Goal: Use online tool/utility: Utilize a website feature to perform a specific function

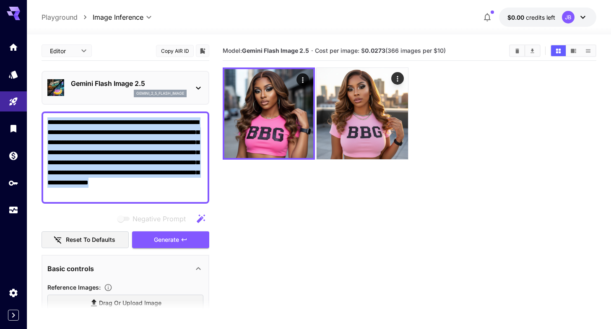
drag, startPoint x: 46, startPoint y: 118, endPoint x: 96, endPoint y: 218, distance: 111.5
click at [96, 218] on div "**********" at bounding box center [125, 251] width 168 height 420
copy div "**********"
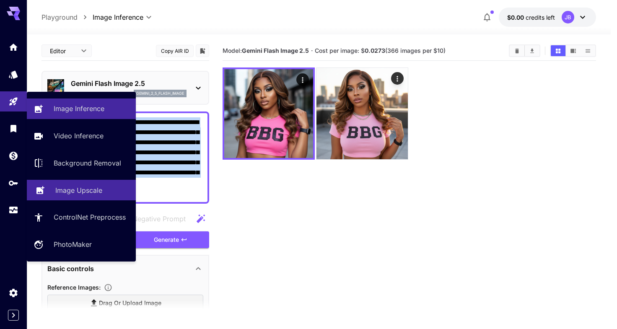
click at [66, 193] on p "Image Upscale" at bounding box center [78, 190] width 47 height 10
type input "**********"
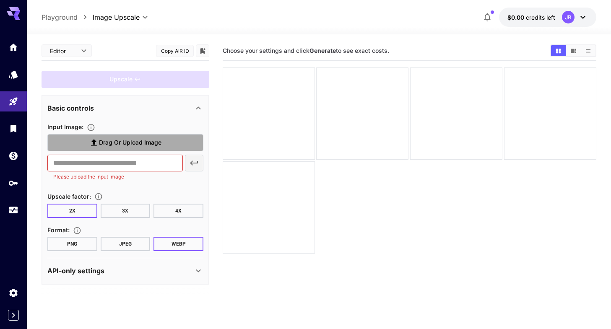
click at [107, 144] on span "Drag or upload image" at bounding box center [130, 142] width 62 height 10
click at [0, 0] on input "Drag or upload image" at bounding box center [0, 0] width 0 height 0
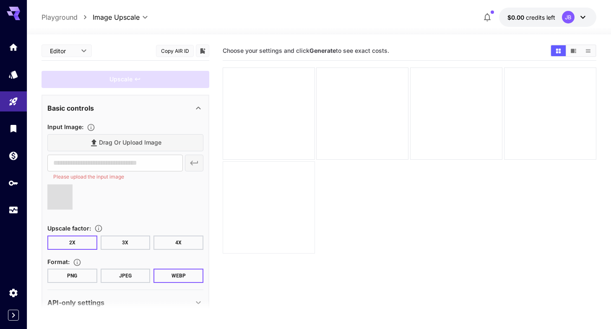
type input "**********"
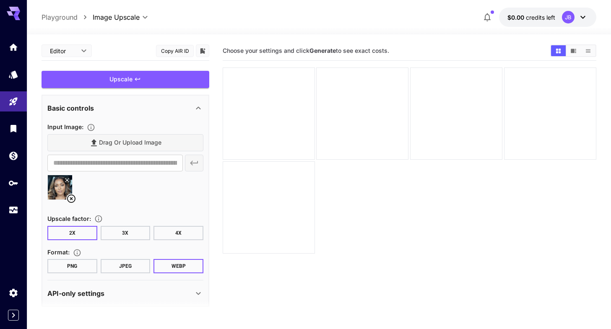
click at [181, 233] on button "4X" at bounding box center [178, 233] width 50 height 14
click at [117, 265] on button "JPEG" at bounding box center [126, 266] width 50 height 14
click at [64, 267] on button "PNG" at bounding box center [72, 266] width 50 height 14
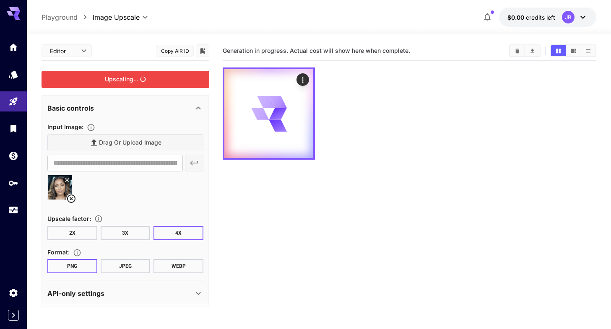
click at [113, 78] on div "Upscaling..." at bounding box center [125, 79] width 168 height 17
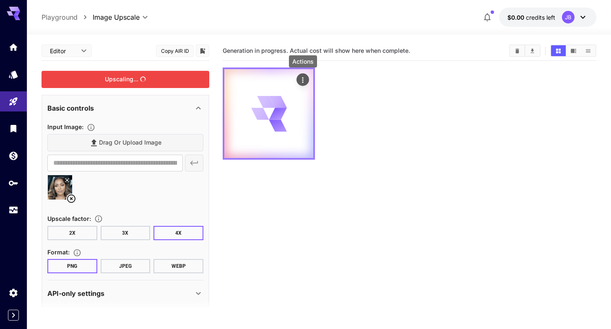
click at [301, 80] on icon "Actions" at bounding box center [302, 80] width 8 height 8
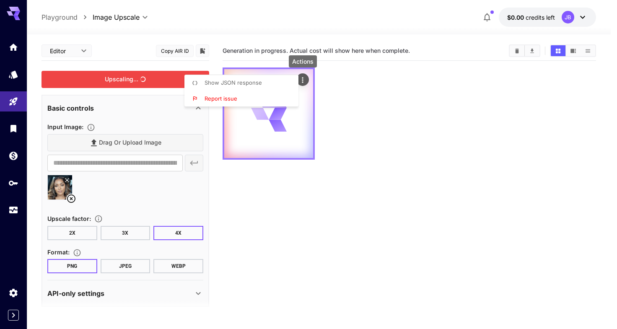
click at [301, 80] on div at bounding box center [308, 164] width 617 height 329
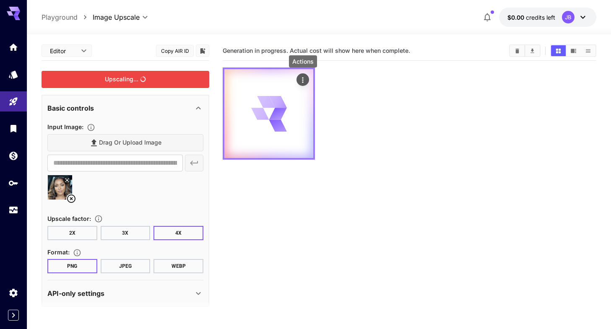
click at [301, 80] on icon "Actions" at bounding box center [302, 80] width 8 height 8
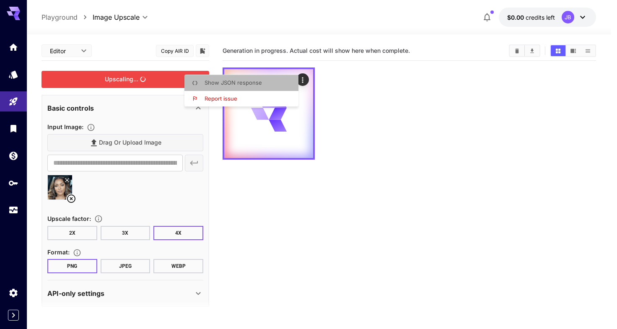
click at [228, 81] on span "Show JSON response" at bounding box center [233, 82] width 57 height 7
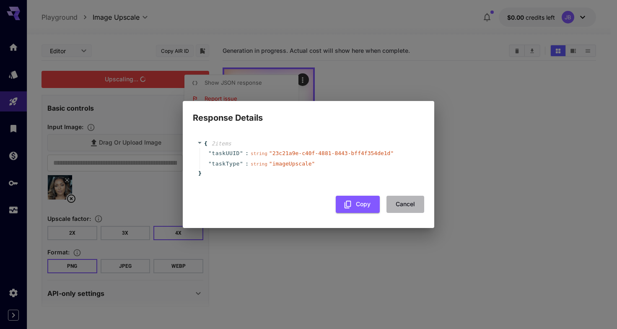
click at [400, 207] on button "Cancel" at bounding box center [405, 204] width 38 height 17
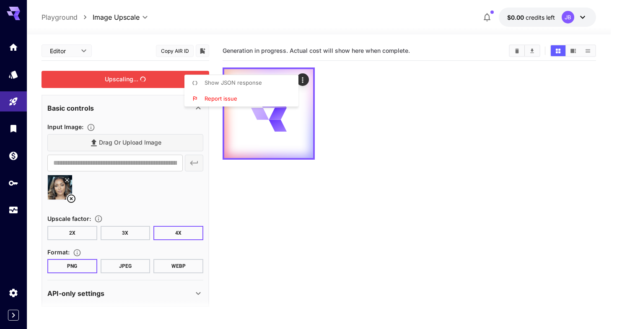
click at [404, 123] on div at bounding box center [308, 164] width 617 height 329
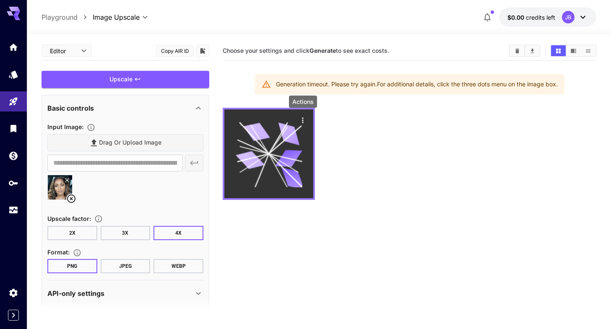
click at [301, 122] on icon "Actions" at bounding box center [302, 120] width 8 height 8
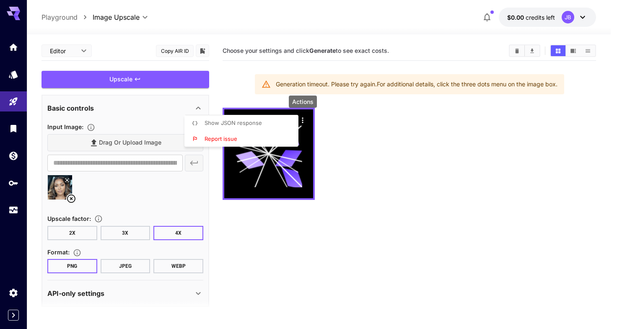
click at [241, 124] on span "Show JSON response" at bounding box center [233, 122] width 57 height 7
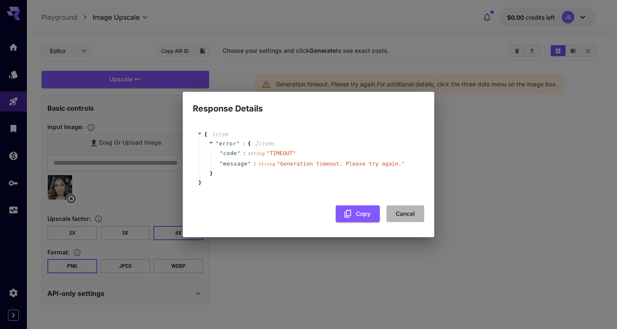
click at [400, 216] on button "Cancel" at bounding box center [405, 213] width 38 height 17
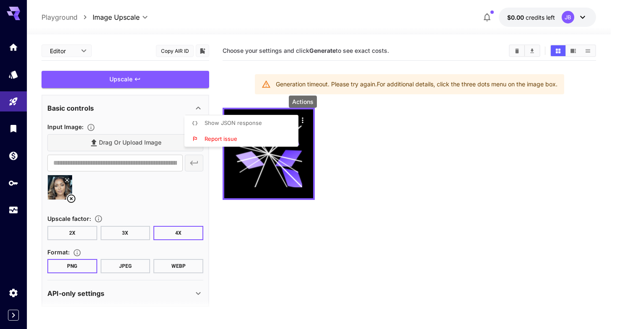
click at [117, 81] on div at bounding box center [308, 164] width 617 height 329
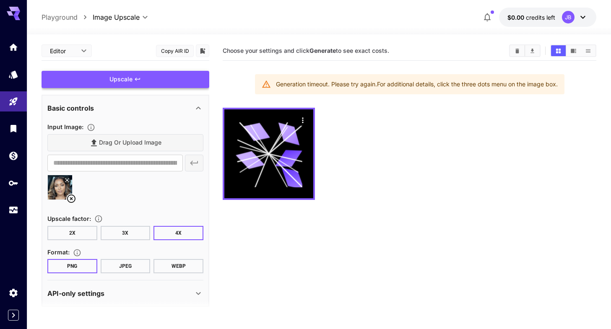
click at [111, 78] on div "Upscale" at bounding box center [125, 79] width 168 height 17
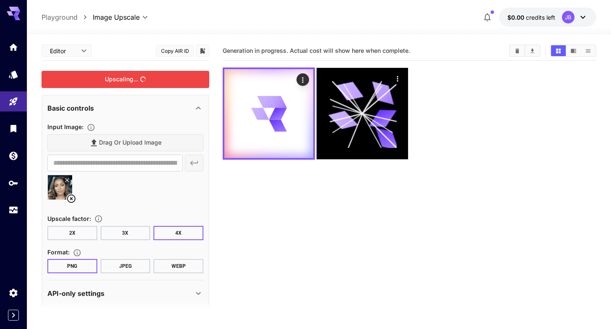
drag, startPoint x: 353, startPoint y: 111, endPoint x: 293, endPoint y: 208, distance: 114.2
click at [293, 208] on section "Generation in progress. Actual cost will show here when complete." at bounding box center [409, 205] width 373 height 329
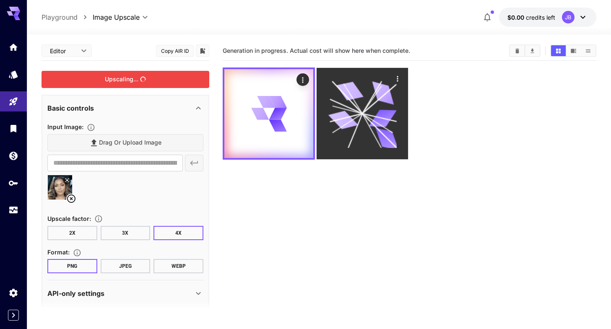
click at [361, 126] on icon at bounding box center [362, 113] width 69 height 69
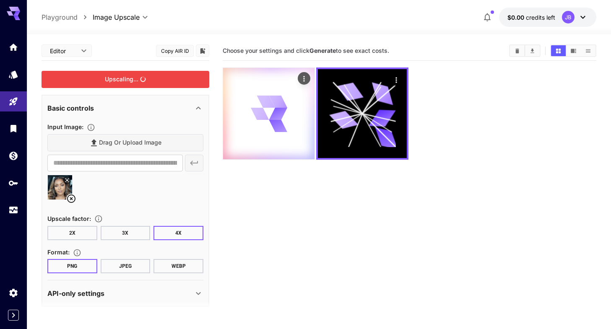
click at [283, 124] on icon at bounding box center [268, 114] width 36 height 36
